Goal: Information Seeking & Learning: Learn about a topic

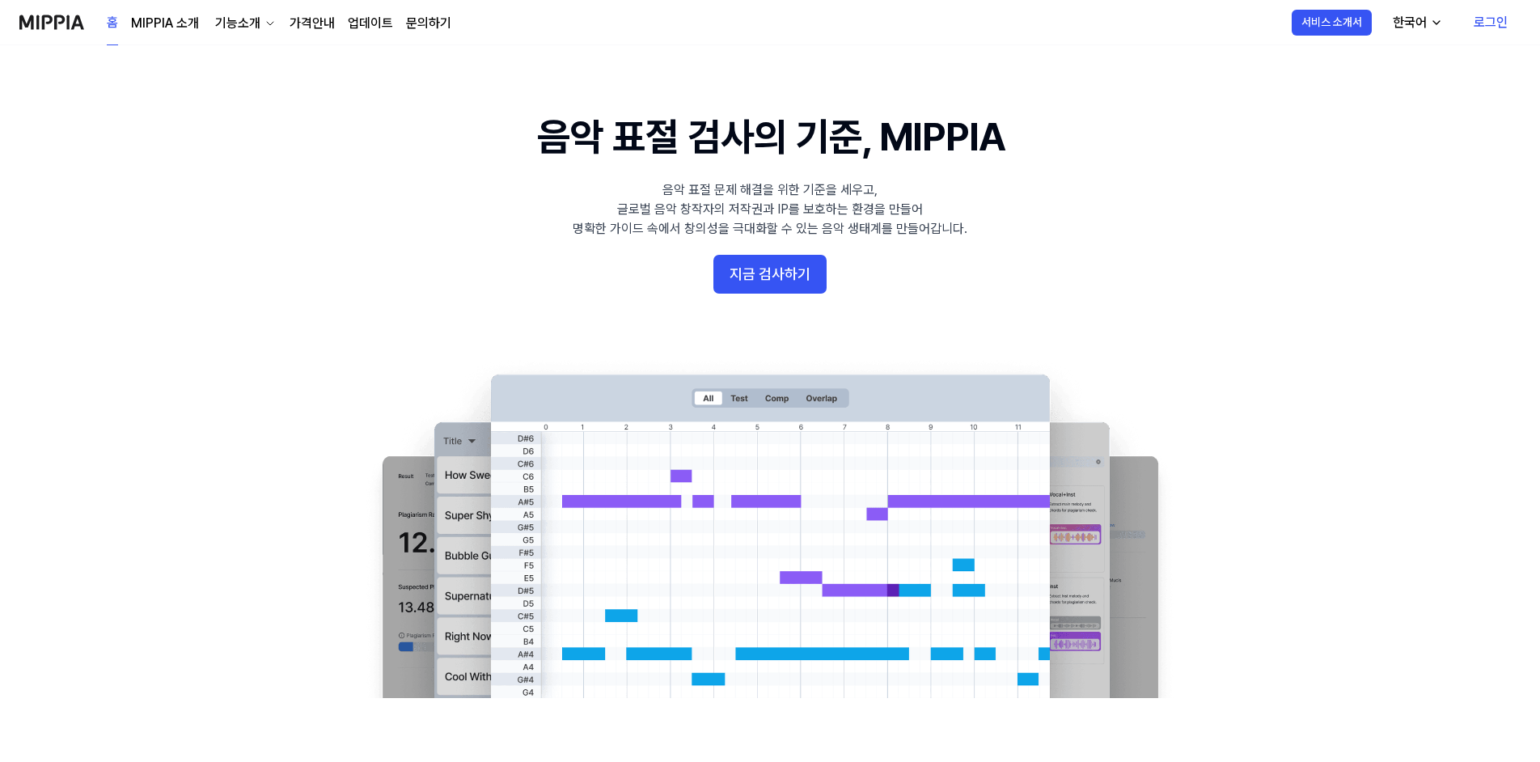
click at [323, 20] on link "가격안내" at bounding box center [312, 23] width 45 height 19
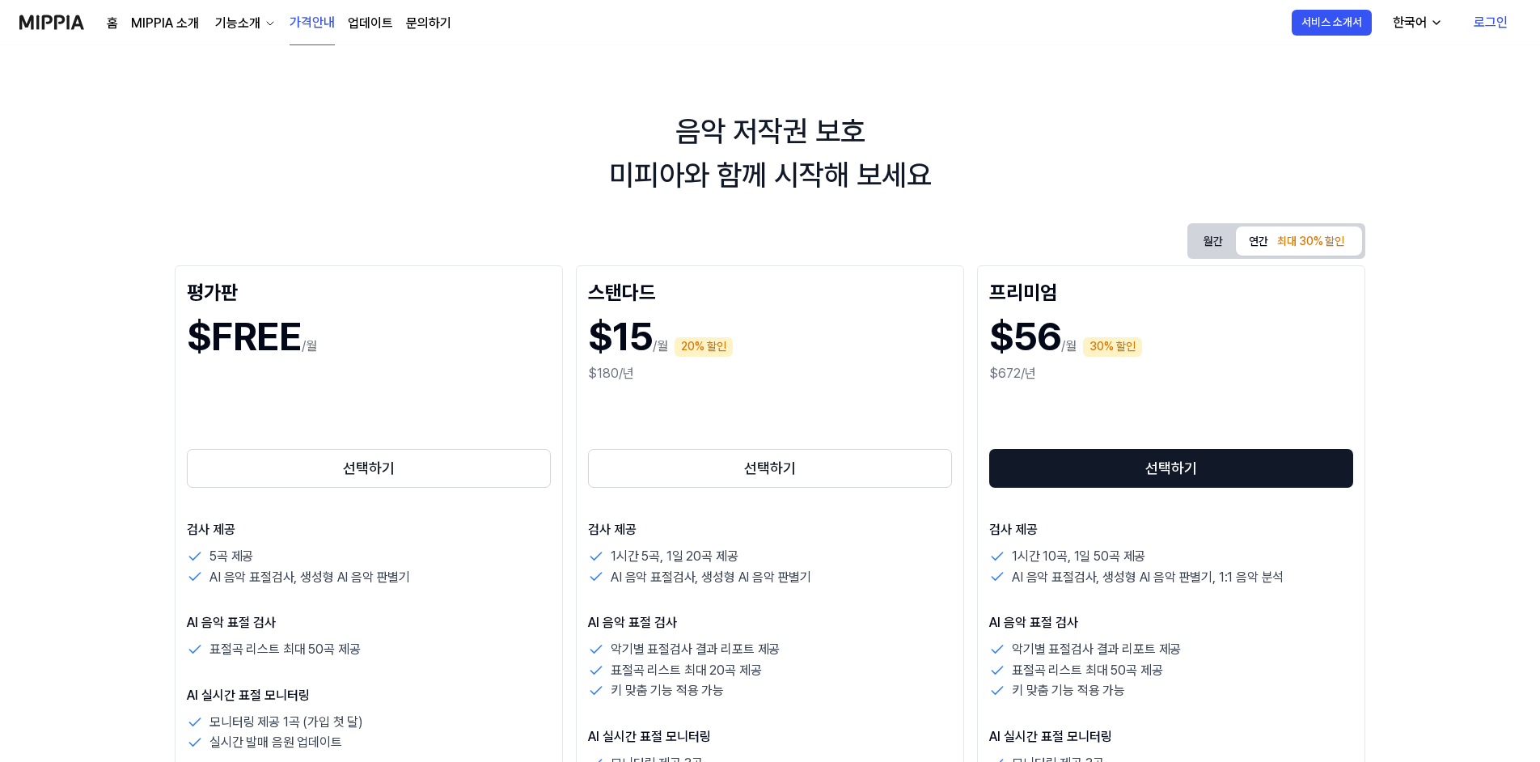
click at [129, 20] on div "홈 MIPPIA 소개 기능소개 가격안내 업데이트 문의하기" at bounding box center [279, 22] width 345 height 44
click at [163, 19] on link "MIPPIA 소개" at bounding box center [165, 23] width 68 height 19
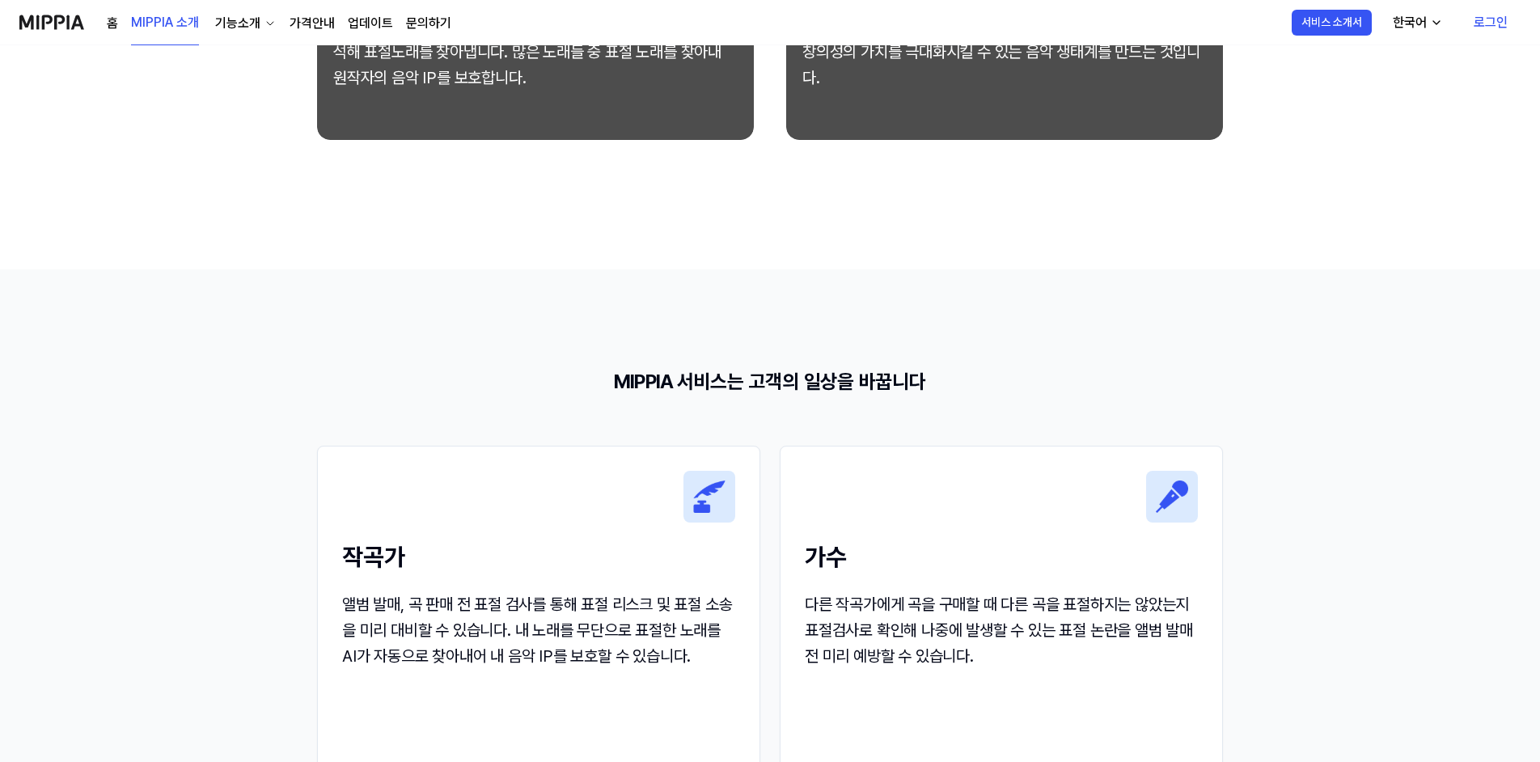
scroll to position [1294, 0]
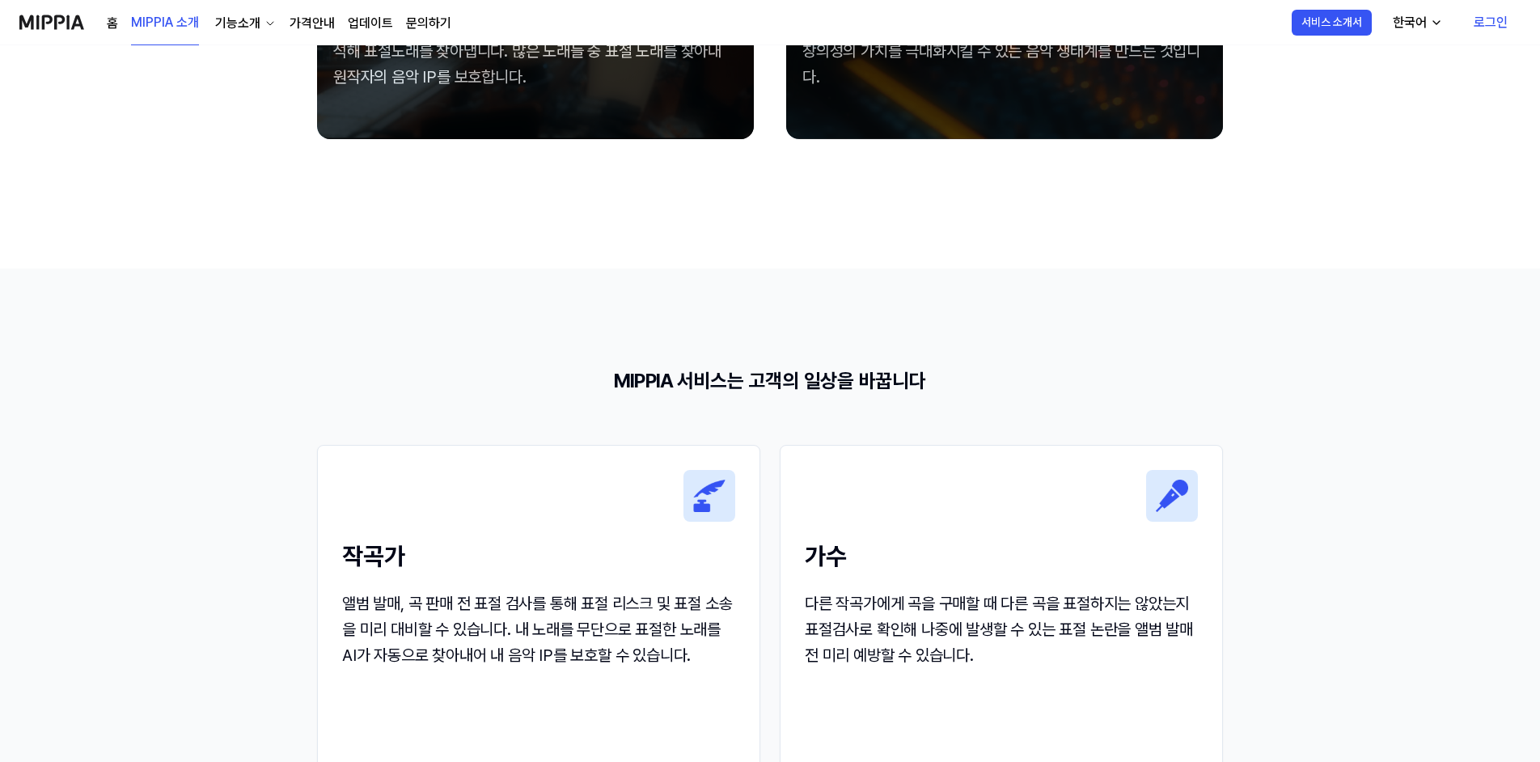
click at [250, 24] on div "기능소개" at bounding box center [238, 23] width 52 height 19
click at [244, 54] on link "표절 검사" at bounding box center [243, 60] width 155 height 32
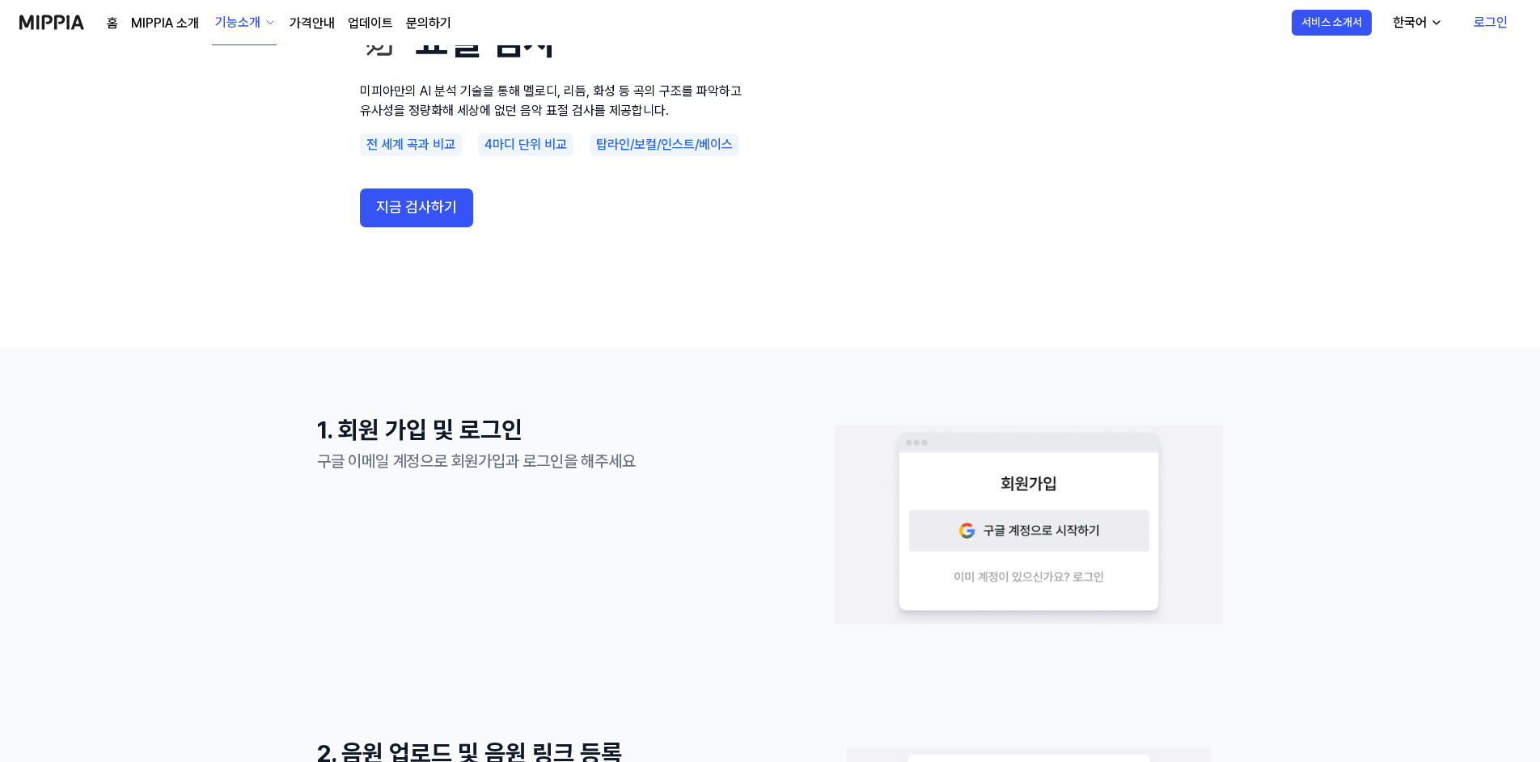
scroll to position [162, 0]
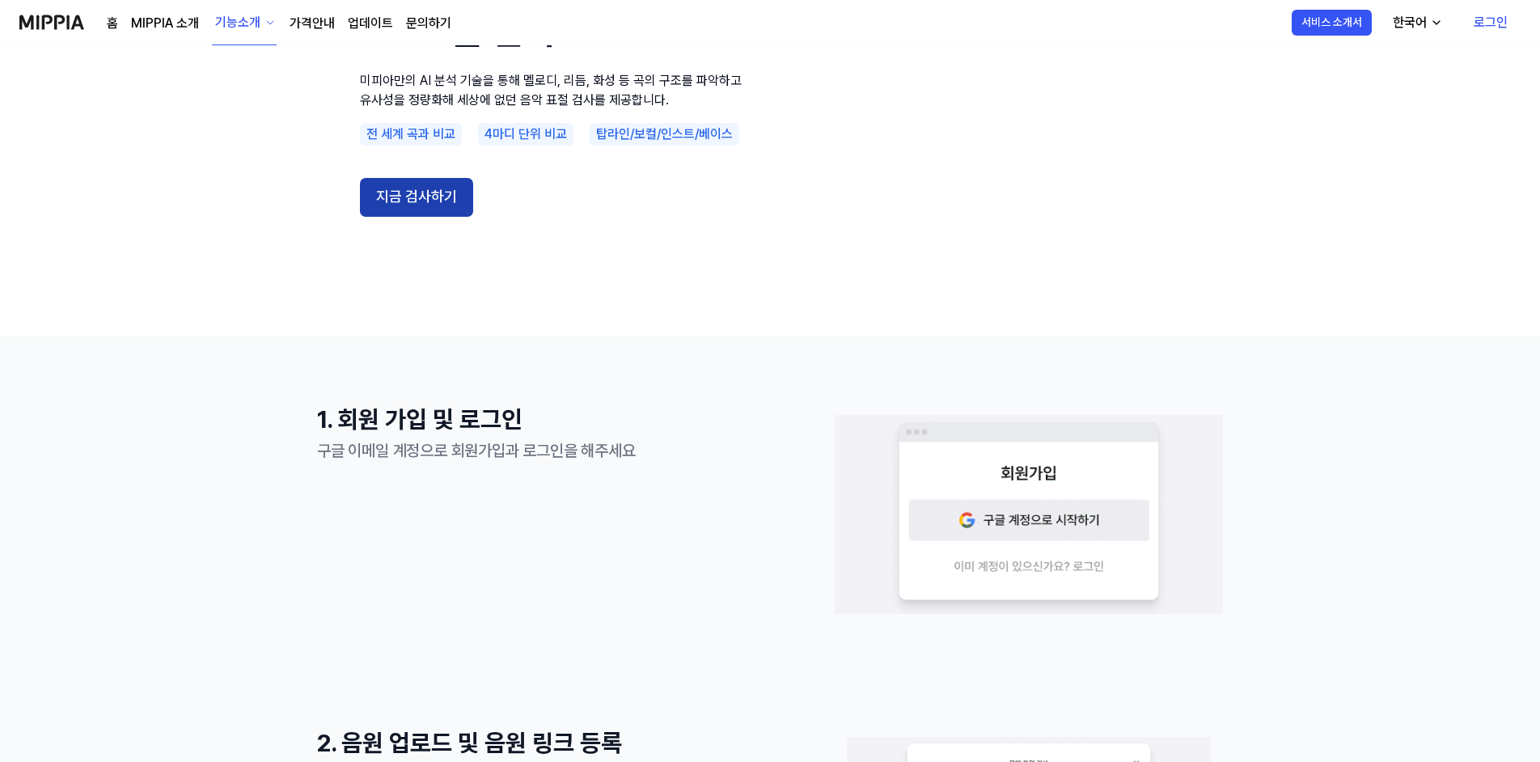
click at [409, 186] on button "지금 검사하기" at bounding box center [416, 197] width 113 height 39
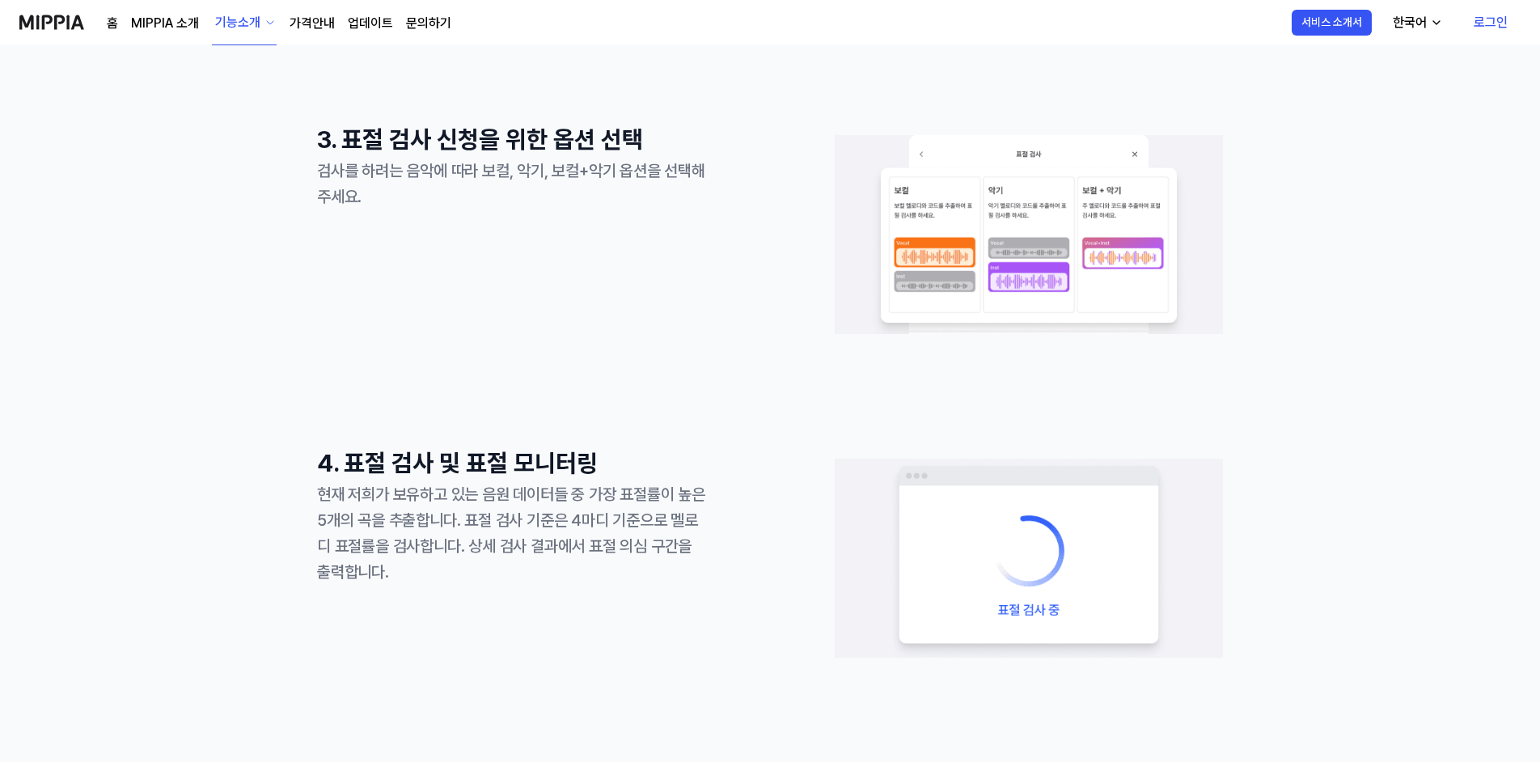
scroll to position [1294, 0]
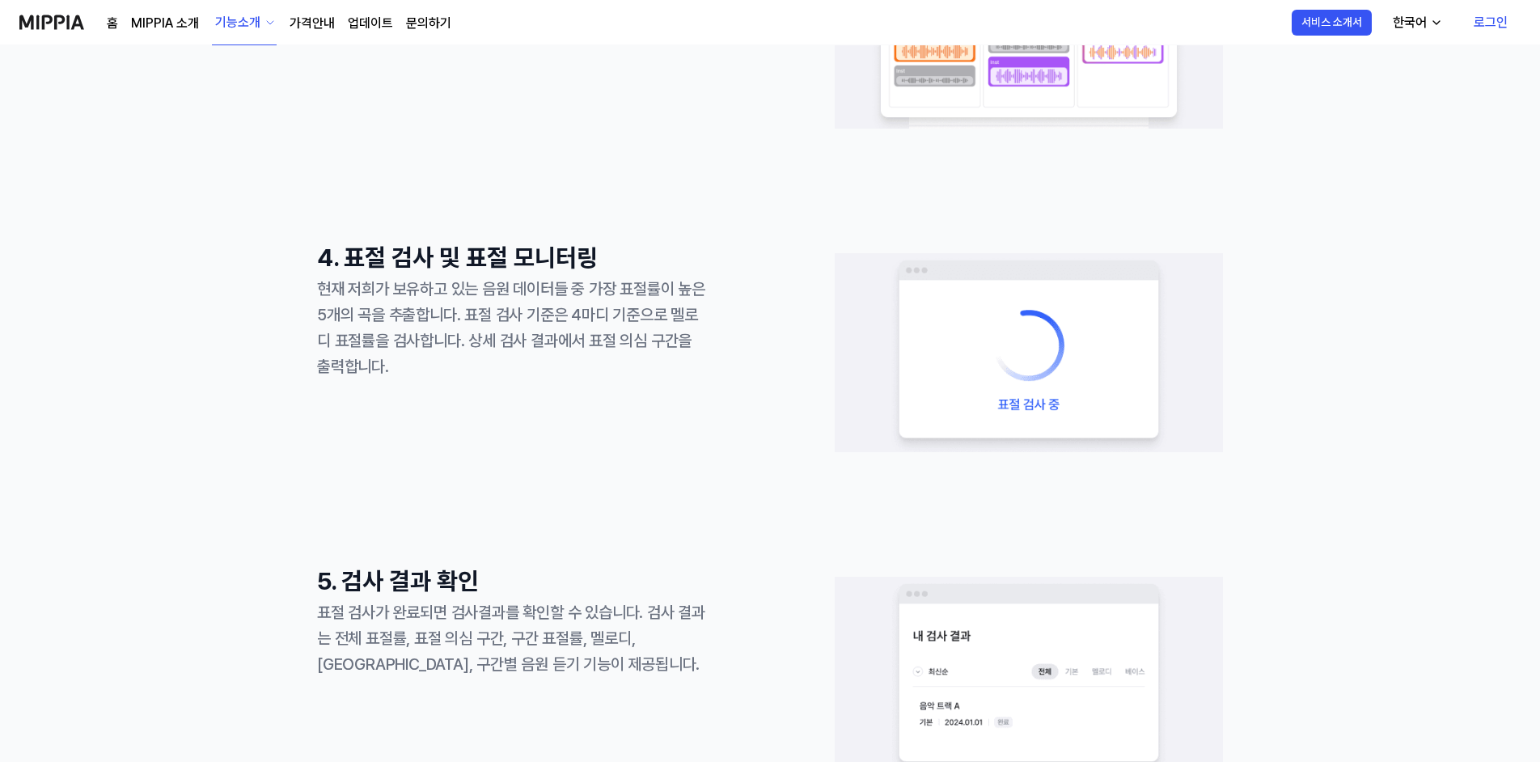
click at [358, 21] on link "업데이트" at bounding box center [370, 23] width 45 height 19
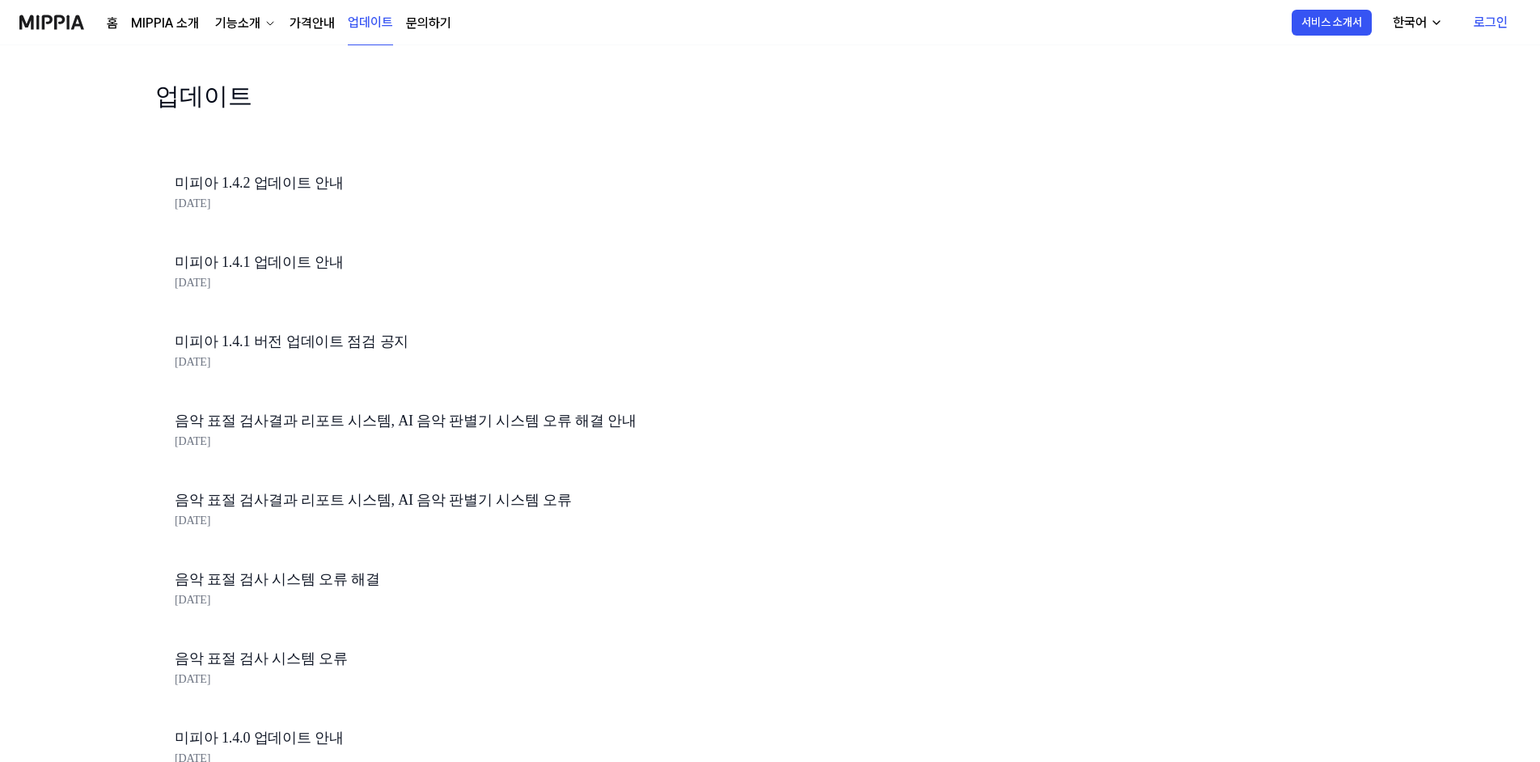
click at [413, 25] on link "문의하기" at bounding box center [428, 23] width 45 height 19
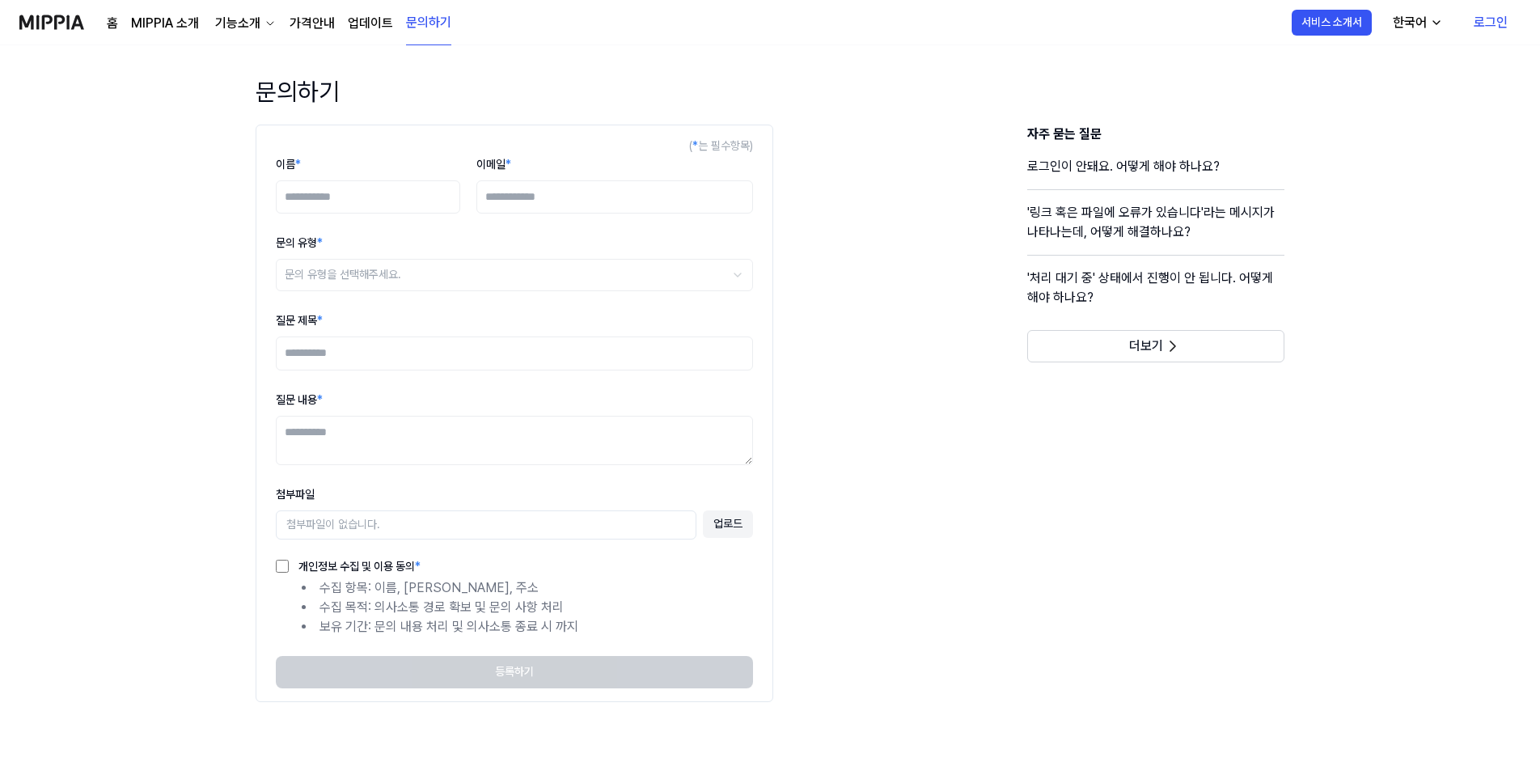
click at [320, 35] on div "홈 MIPPIA 소개 기능소개 가격안내 업데이트 문의하기" at bounding box center [279, 22] width 345 height 44
click at [309, 32] on link "가격안내" at bounding box center [312, 23] width 45 height 19
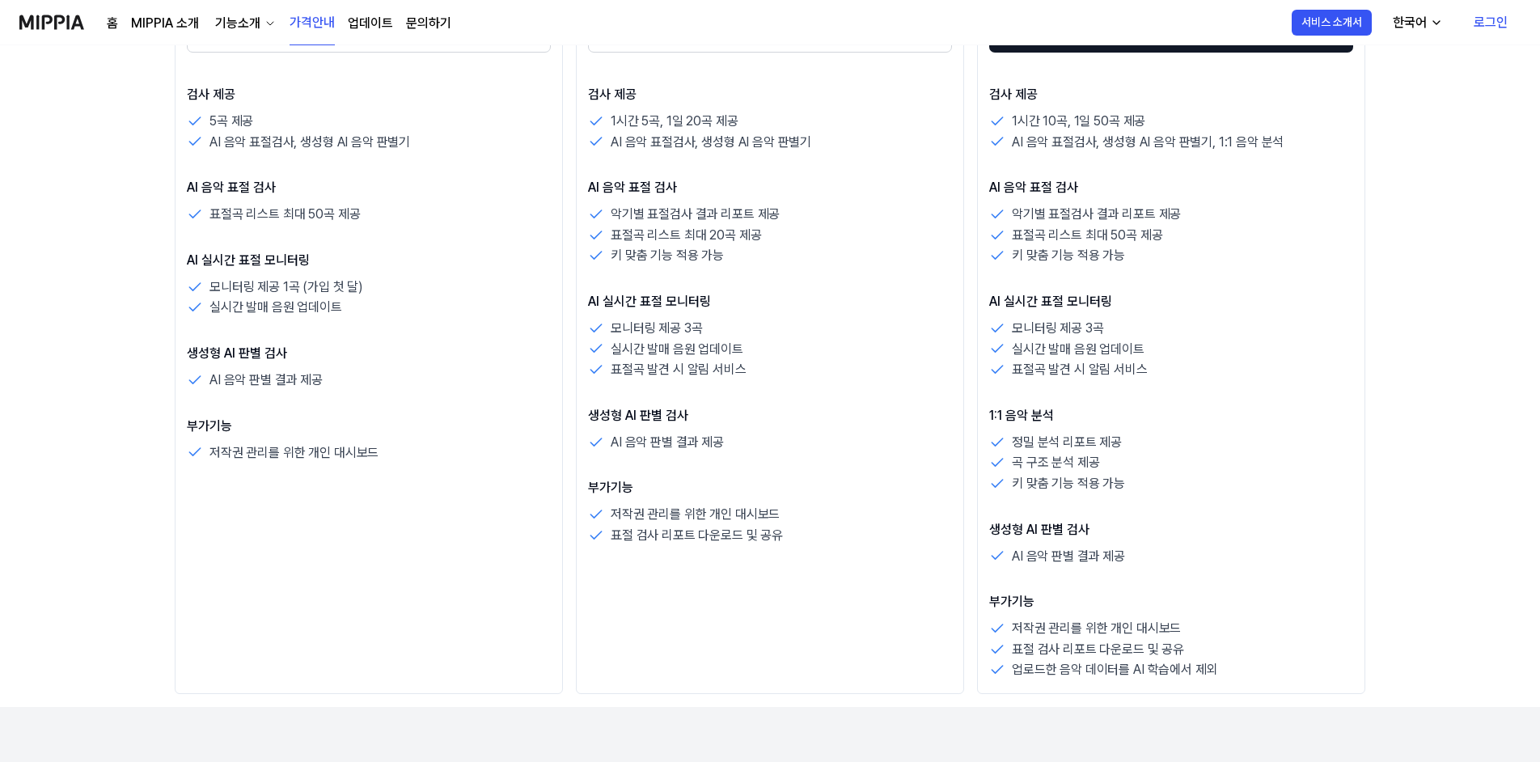
scroll to position [485, 0]
